Goal: Task Accomplishment & Management: Complete application form

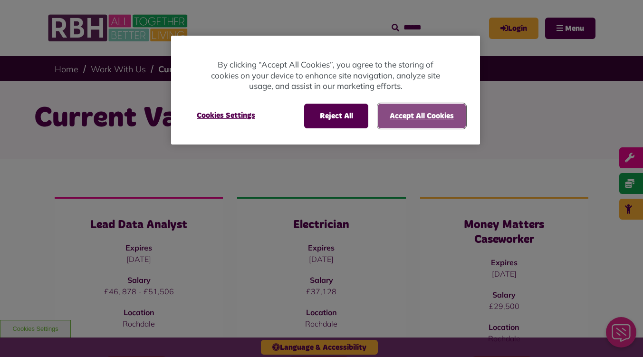
click at [427, 119] on button "Accept All Cookies" at bounding box center [422, 116] width 88 height 25
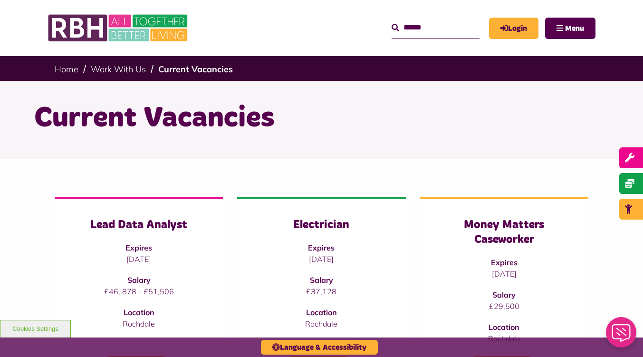
click at [434, 26] on input "Search" at bounding box center [436, 28] width 88 height 20
type input "**********"
click at [392, 22] on button "Search" at bounding box center [396, 27] width 8 height 11
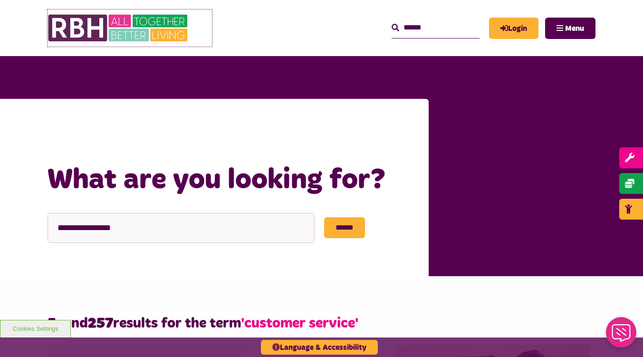
click at [104, 23] on img at bounding box center [119, 28] width 143 height 37
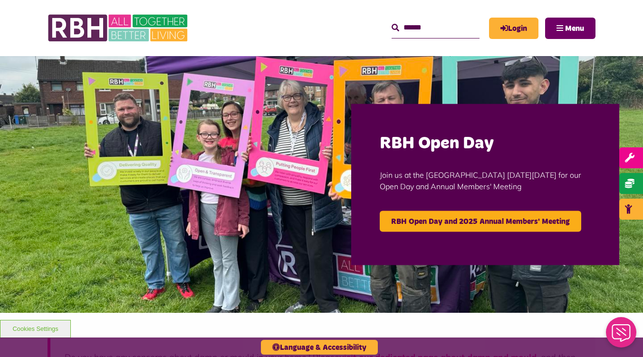
click at [572, 21] on button "Menu" at bounding box center [570, 28] width 50 height 21
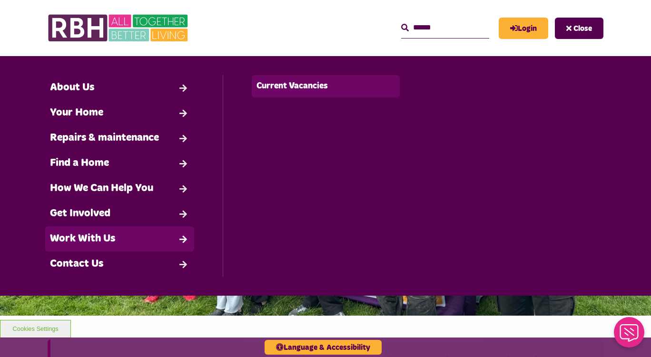
click at [296, 96] on link "Current Vacancies" at bounding box center [326, 86] width 148 height 22
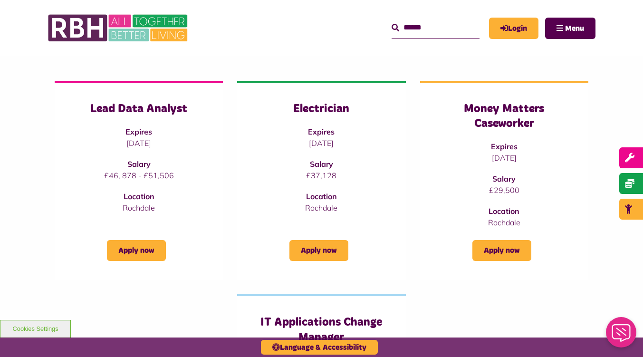
scroll to position [120, 0]
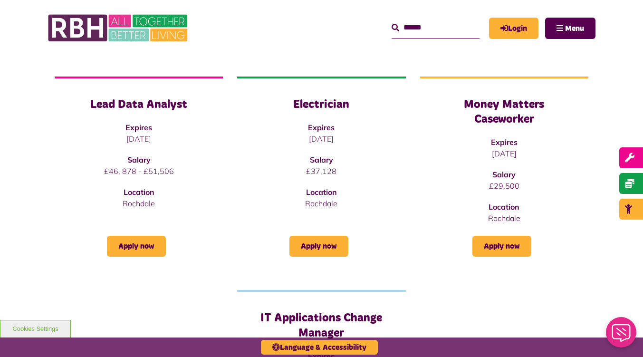
click at [603, 266] on div "Lead Data Analyst Expires 09/10/2025 Salary £46, 878 - £51,506 Location Rochdal…" at bounding box center [321, 311] width 643 height 544
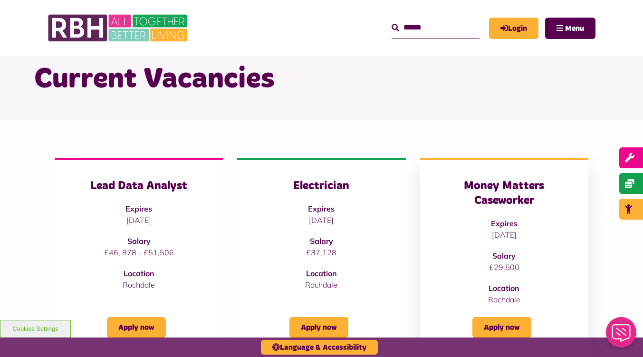
scroll to position [100, 0]
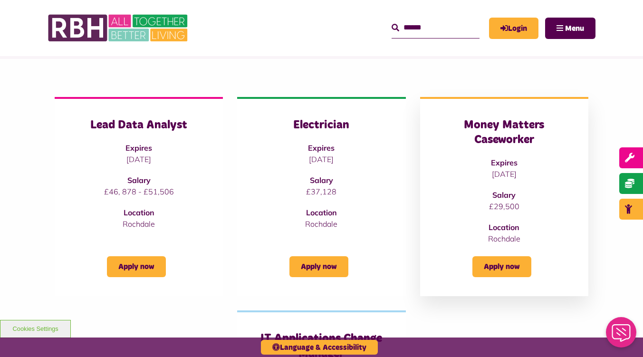
click at [498, 157] on div "Money Matters Caseworker Expires 09/10/2025 Salary £29,500 Location Rochdale" at bounding box center [504, 181] width 130 height 127
click at [508, 134] on h3 "Money Matters Caseworker" at bounding box center [504, 132] width 130 height 29
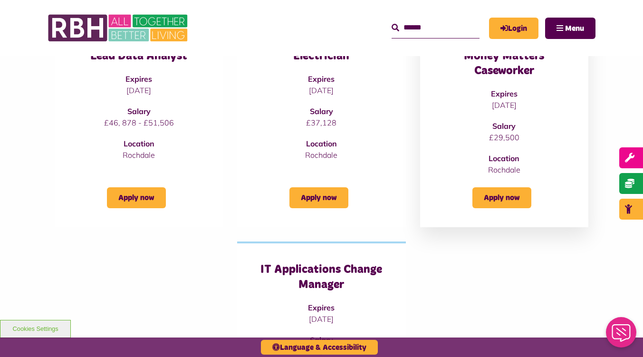
scroll to position [169, 0]
click at [516, 197] on link "Apply now" at bounding box center [502, 197] width 59 height 21
